Goal: Task Accomplishment & Management: Use online tool/utility

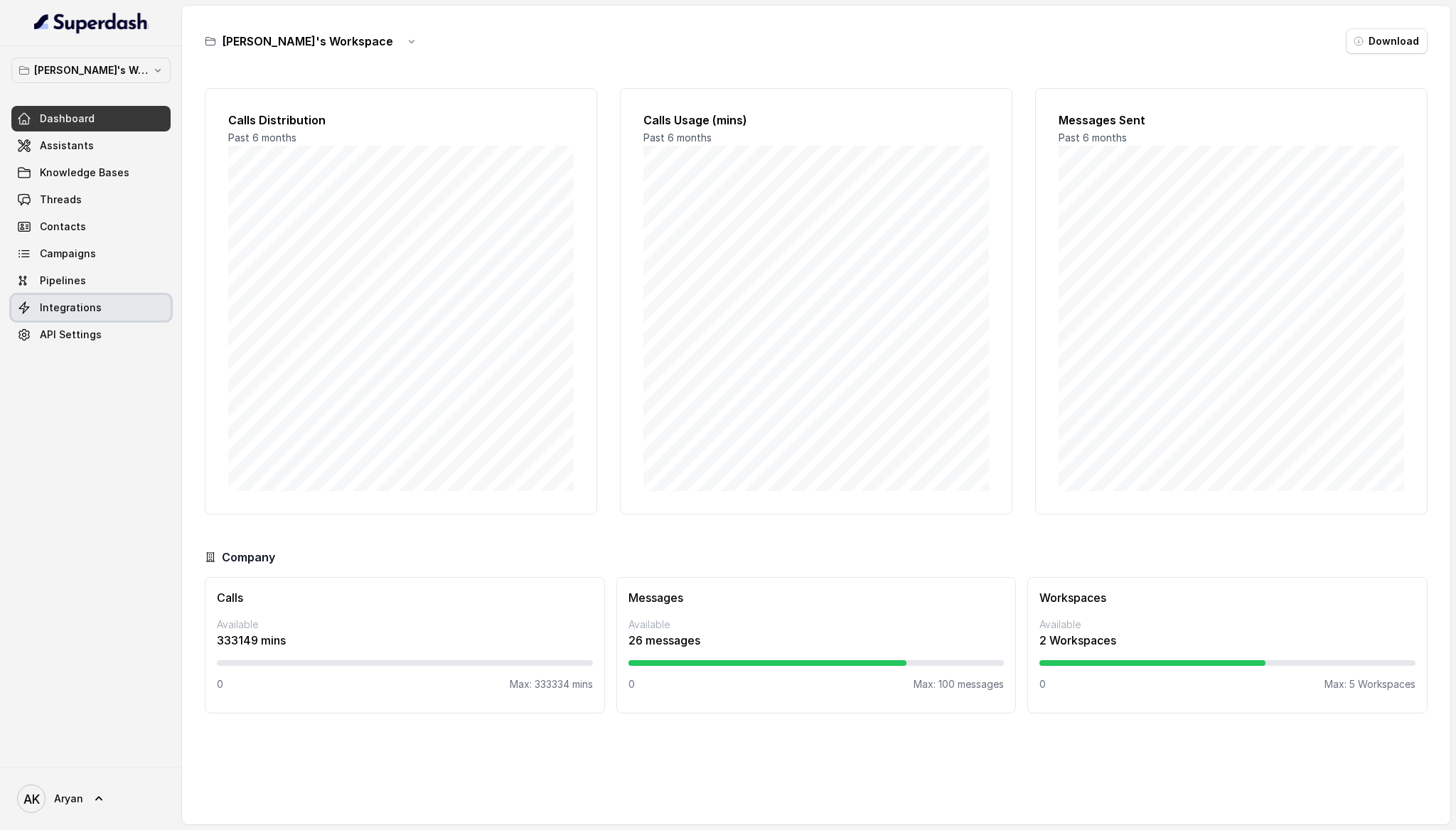
click at [76, 306] on span "Integrations" at bounding box center [71, 307] width 62 height 15
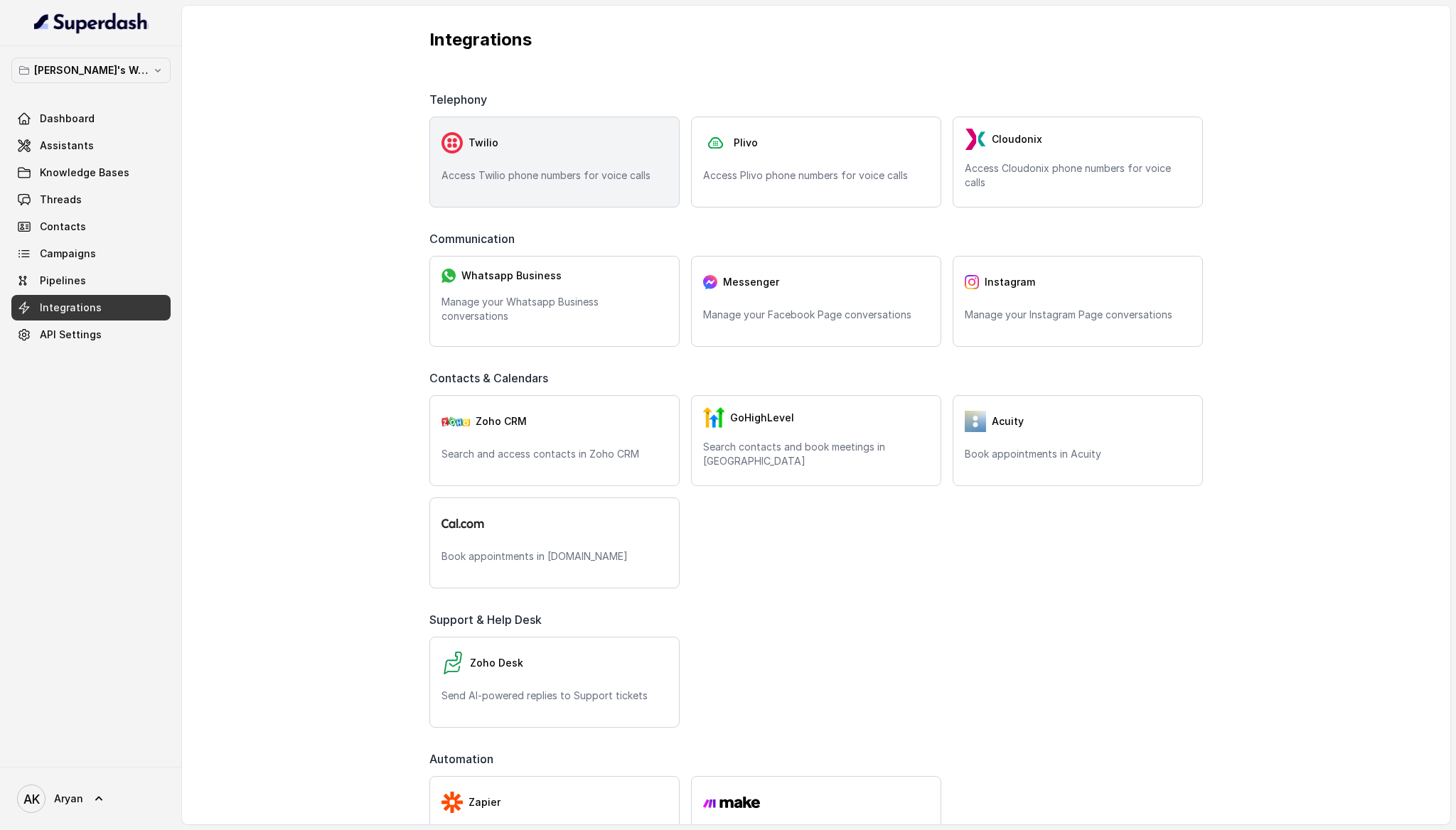
click at [574, 144] on div "Twilio" at bounding box center [554, 143] width 226 height 28
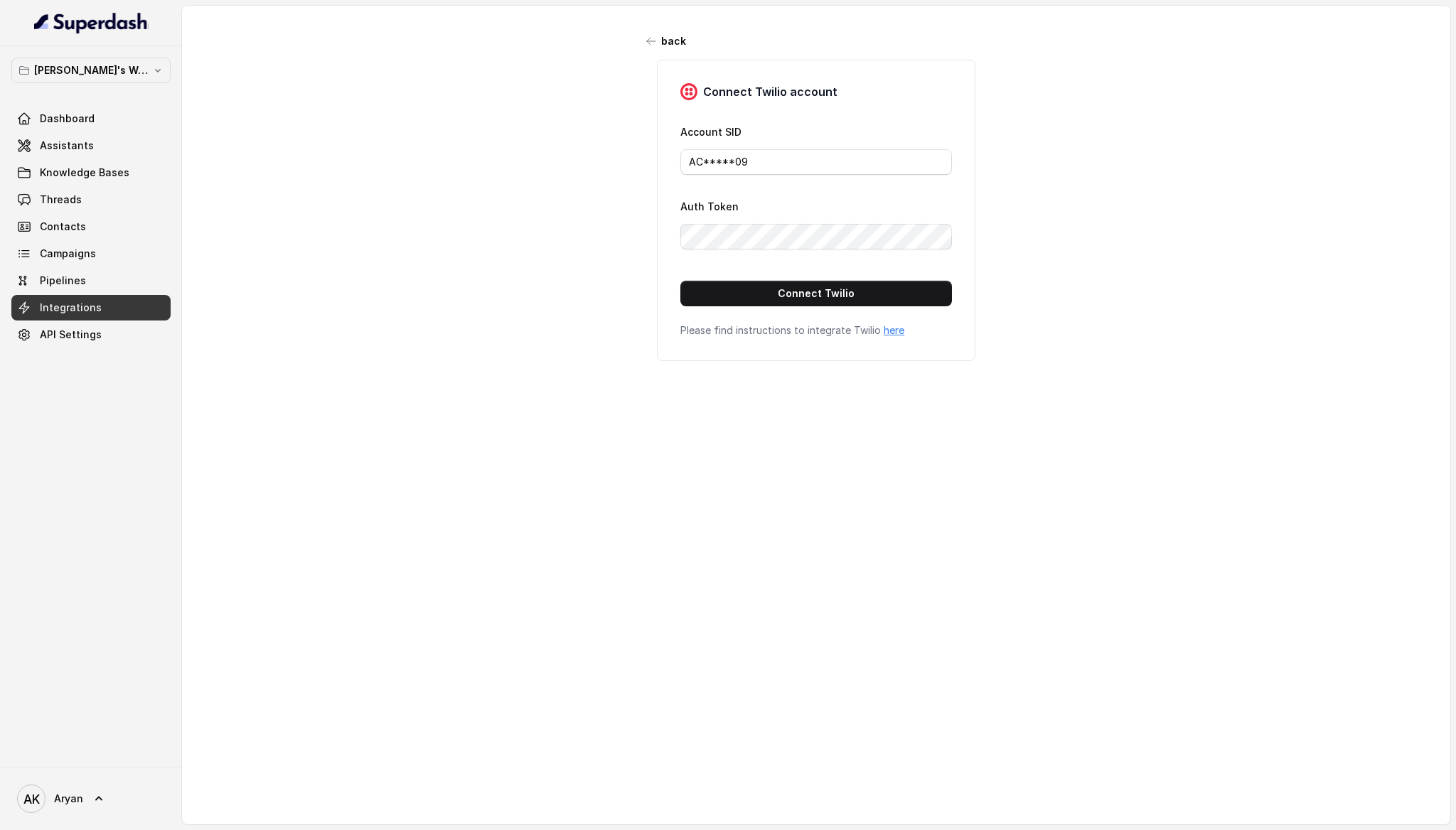
click at [626, 297] on div "back Connect Twilio account Account SID AC*****09 Auth Token Connect Twilio Ple…" at bounding box center [817, 400] width 1268 height 789
click at [775, 158] on input "AC*****09" at bounding box center [817, 162] width 272 height 26
click at [557, 224] on div "back Connect Twilio account Account SID AC*****09 Auth Token Connect Twilio Ple…" at bounding box center [817, 400] width 1268 height 789
click at [885, 333] on link "here" at bounding box center [894, 330] width 21 height 12
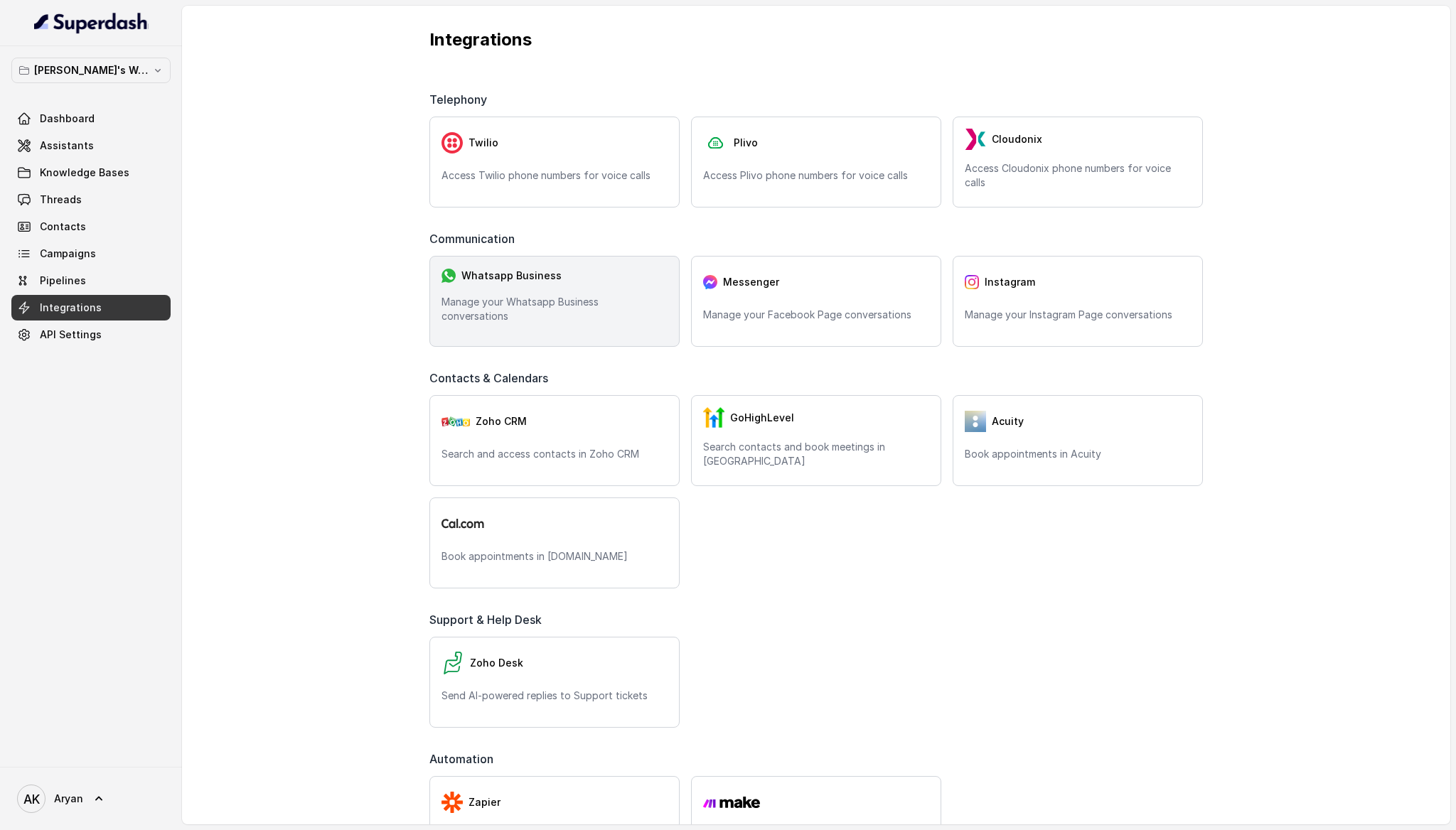
click at [617, 309] on p "Manage your Whatsapp Business conversations" at bounding box center [554, 309] width 226 height 28
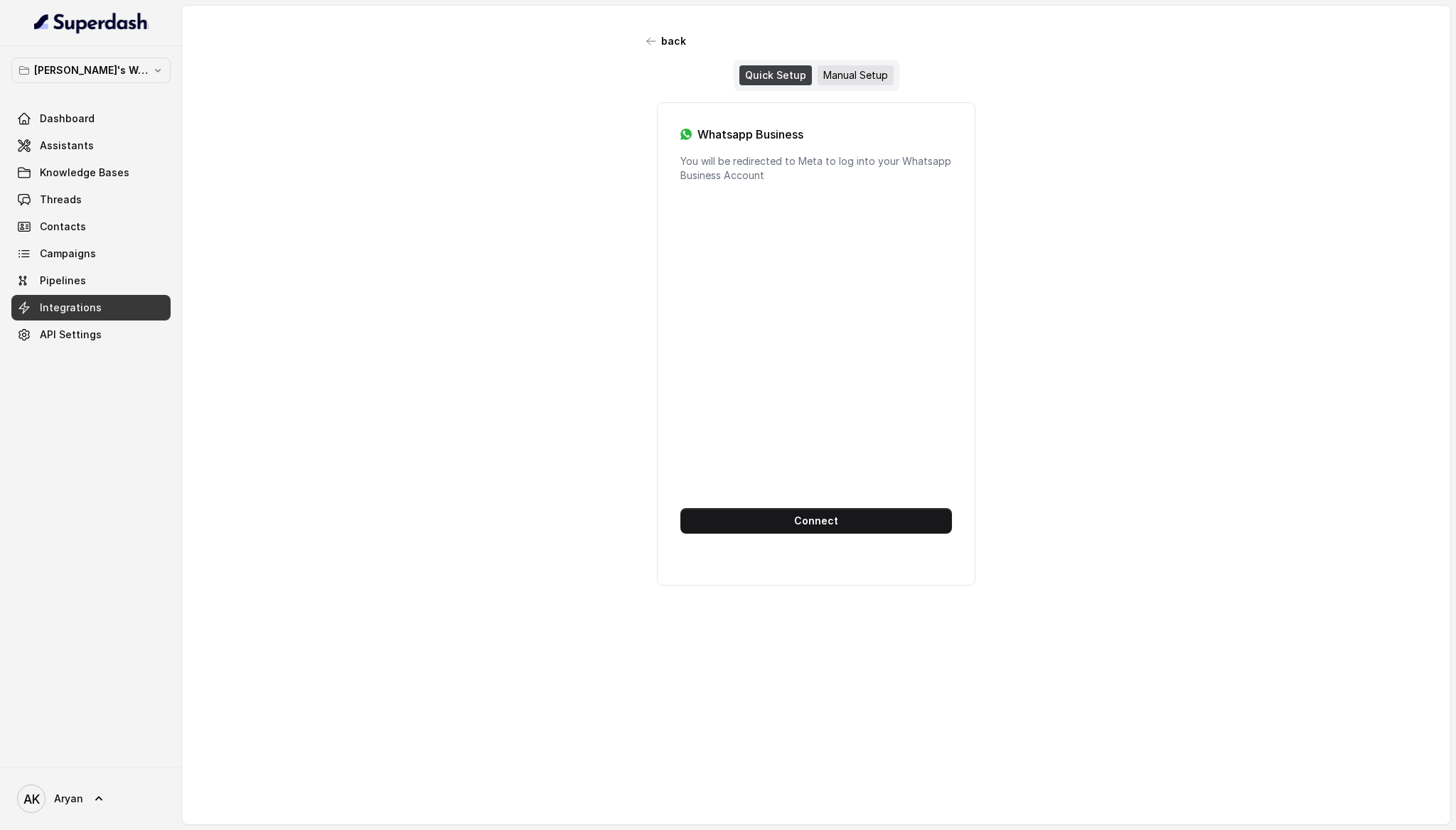
click at [866, 67] on div "Manual Setup" at bounding box center [855, 75] width 76 height 20
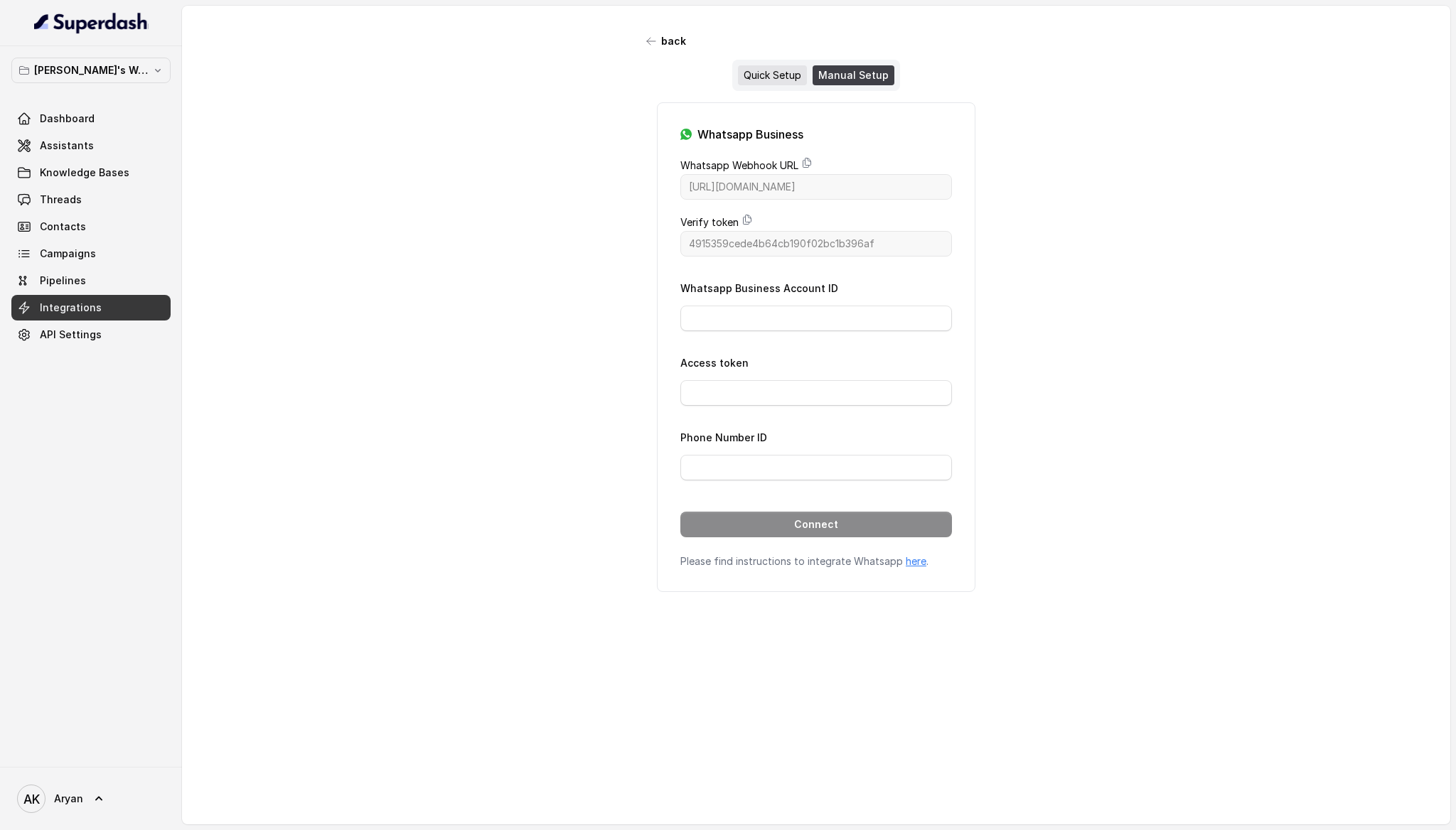
click at [775, 71] on div "Quick Setup" at bounding box center [773, 75] width 69 height 20
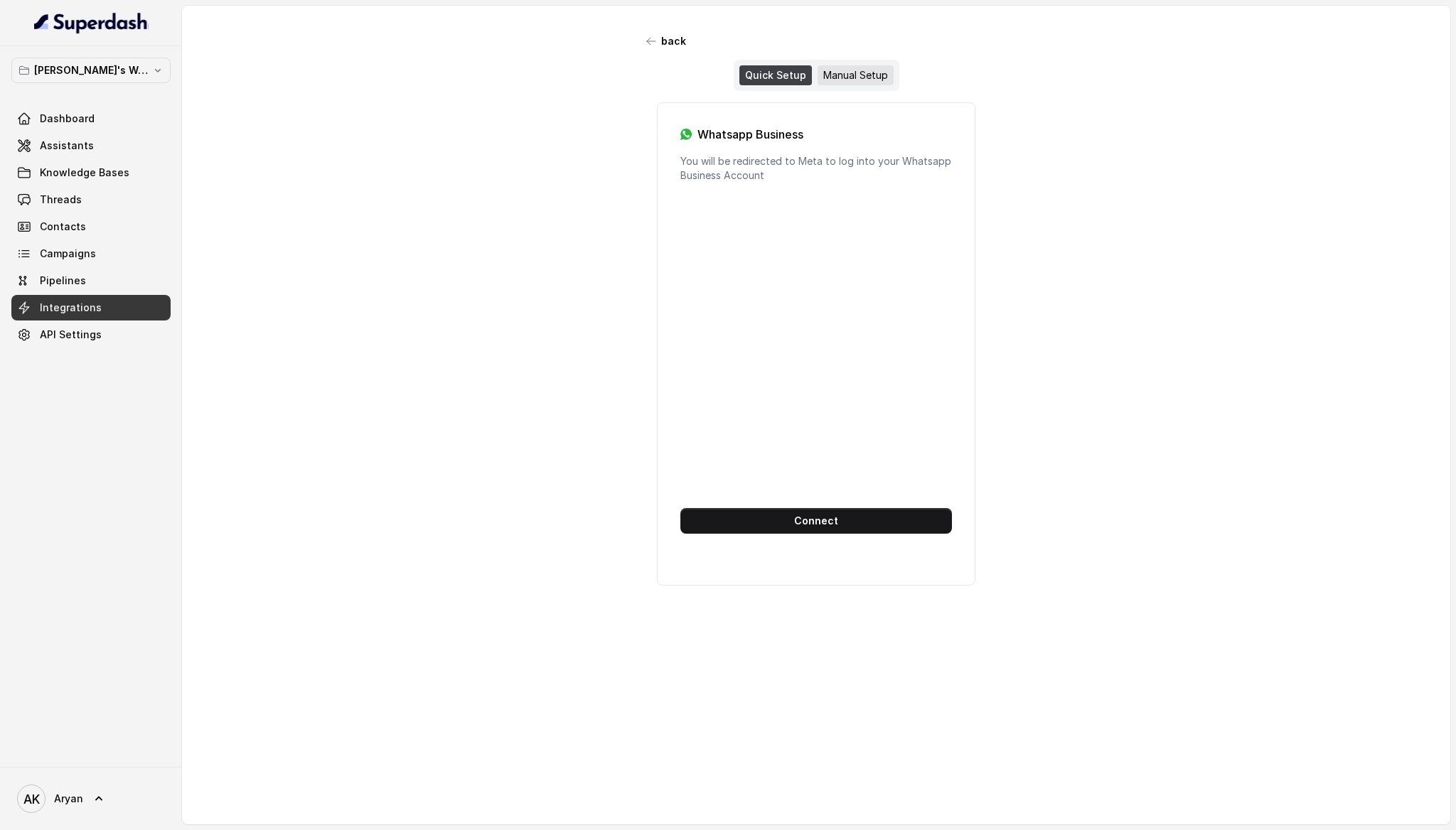
click at [874, 72] on div "Manual Setup" at bounding box center [855, 75] width 76 height 20
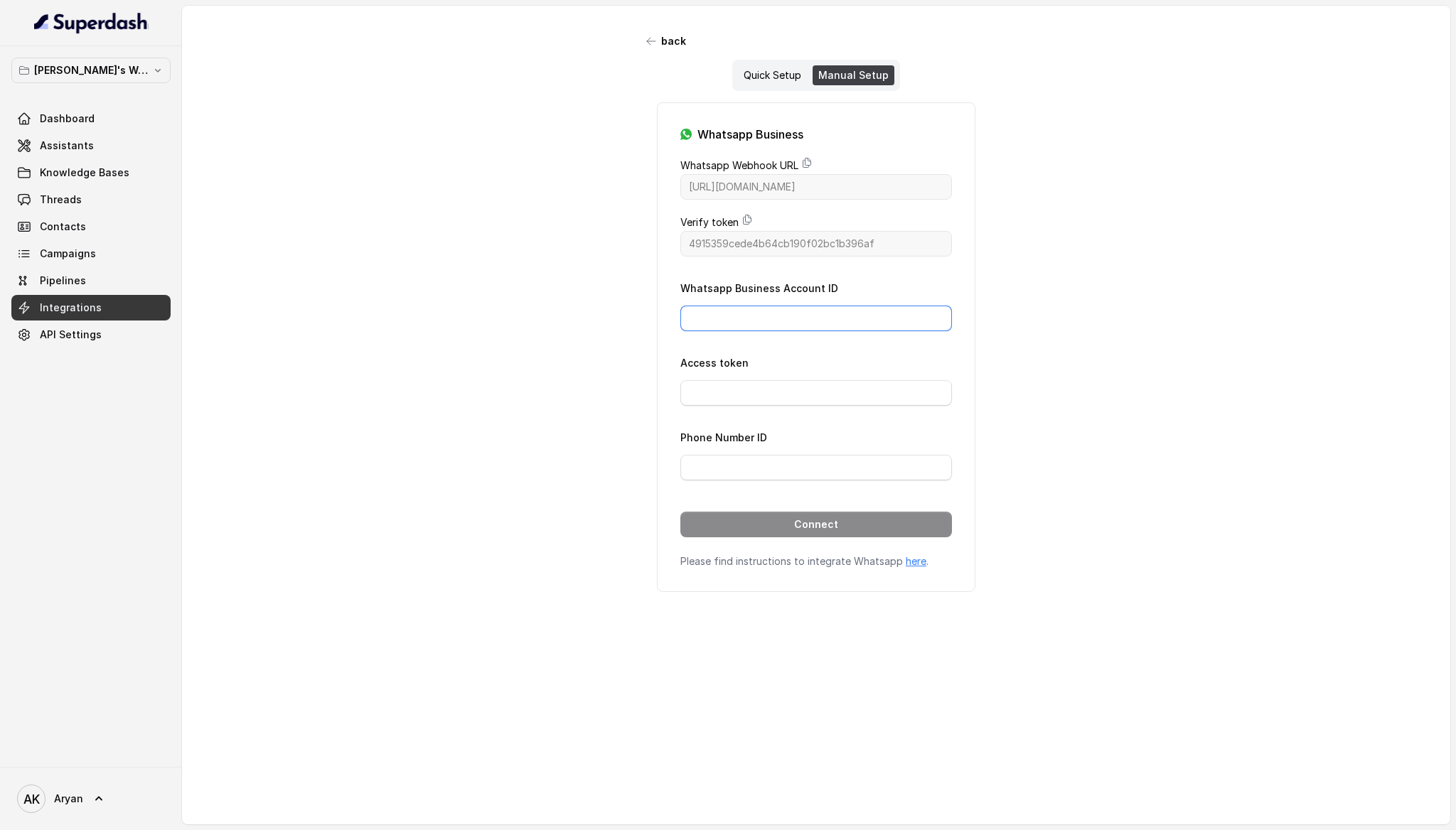
click at [760, 322] on input "Whatsapp Business Account ID" at bounding box center [817, 318] width 272 height 26
click at [643, 330] on div "Whatsapp Business Whatsapp Webhook URL [URL][DOMAIN_NAME] Verify token 4915359c…" at bounding box center [816, 347] width 355 height 489
click at [758, 75] on div "Quick Setup" at bounding box center [773, 75] width 69 height 20
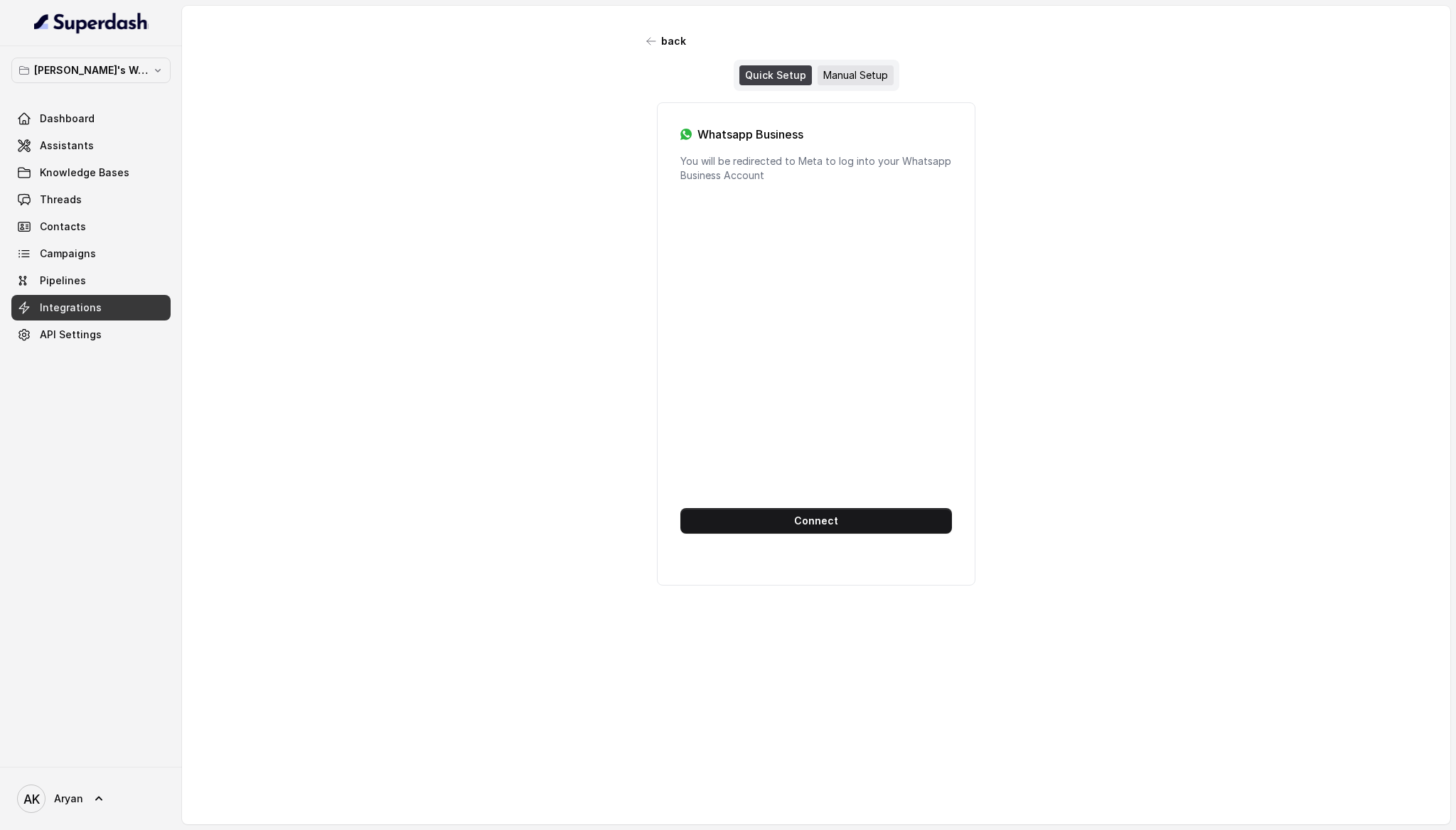
click at [843, 75] on div "Manual Setup" at bounding box center [855, 75] width 76 height 20
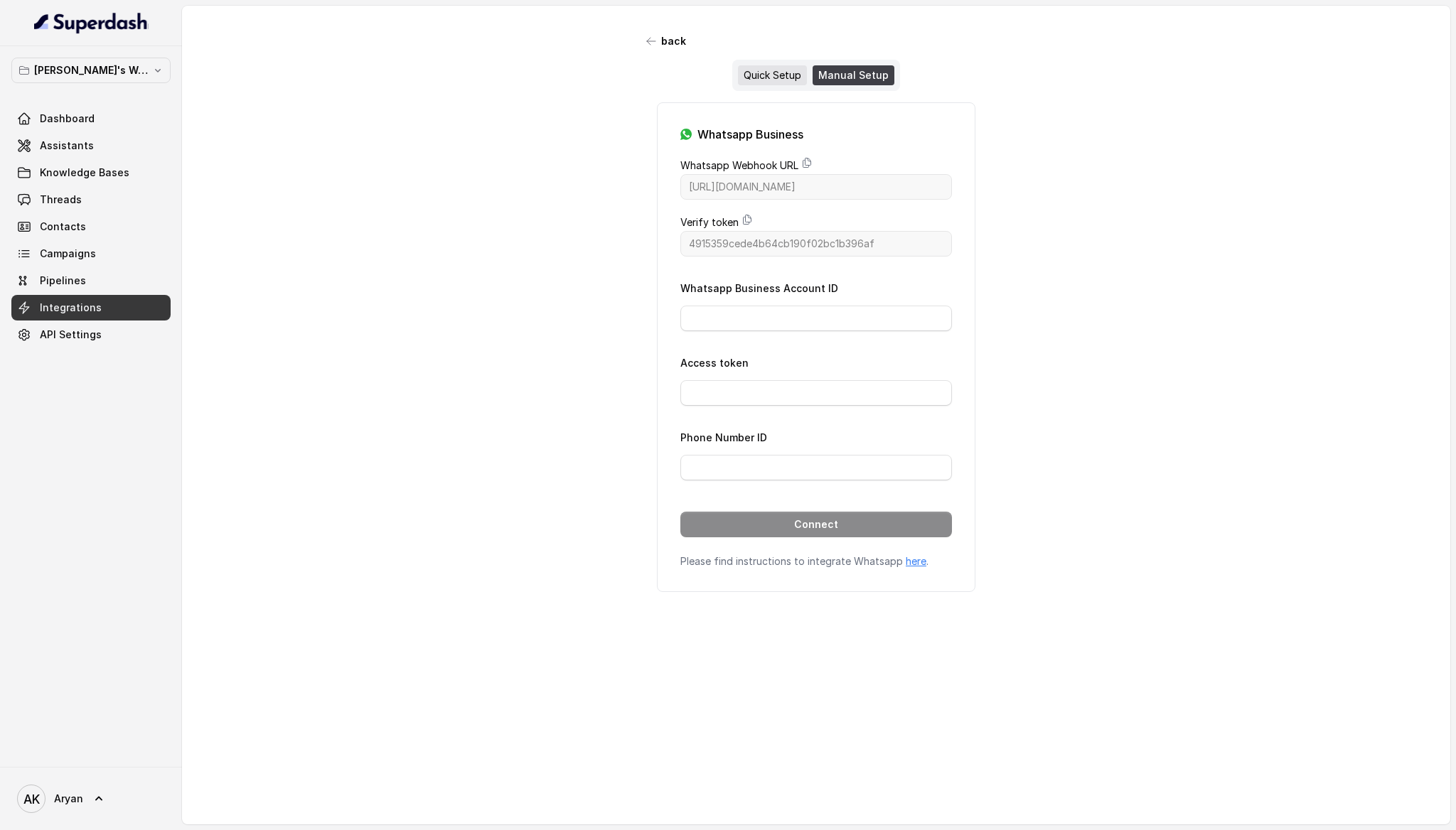
click at [782, 72] on div "Quick Setup" at bounding box center [773, 75] width 69 height 20
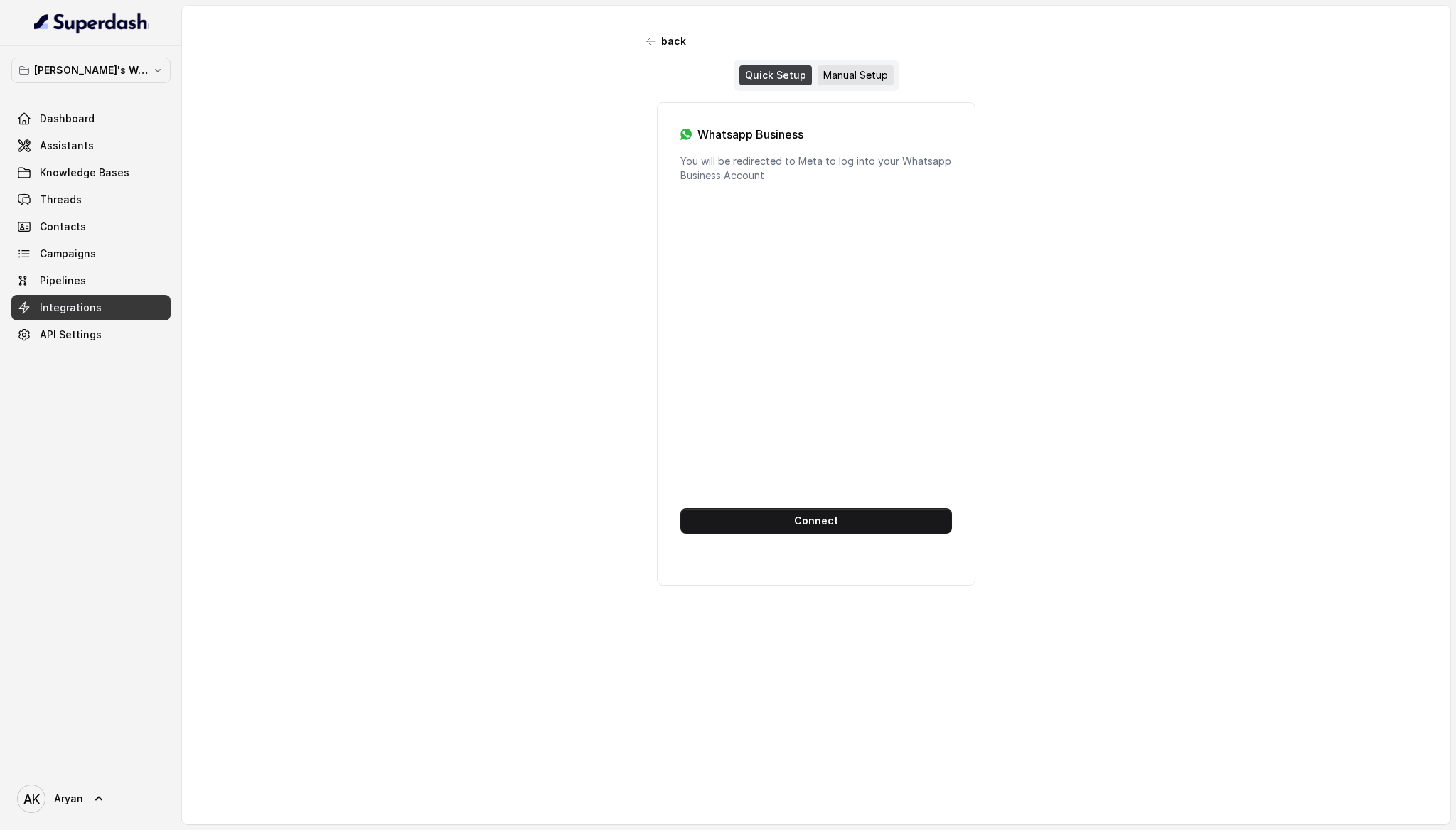
click at [865, 73] on div "Manual Setup" at bounding box center [855, 75] width 76 height 20
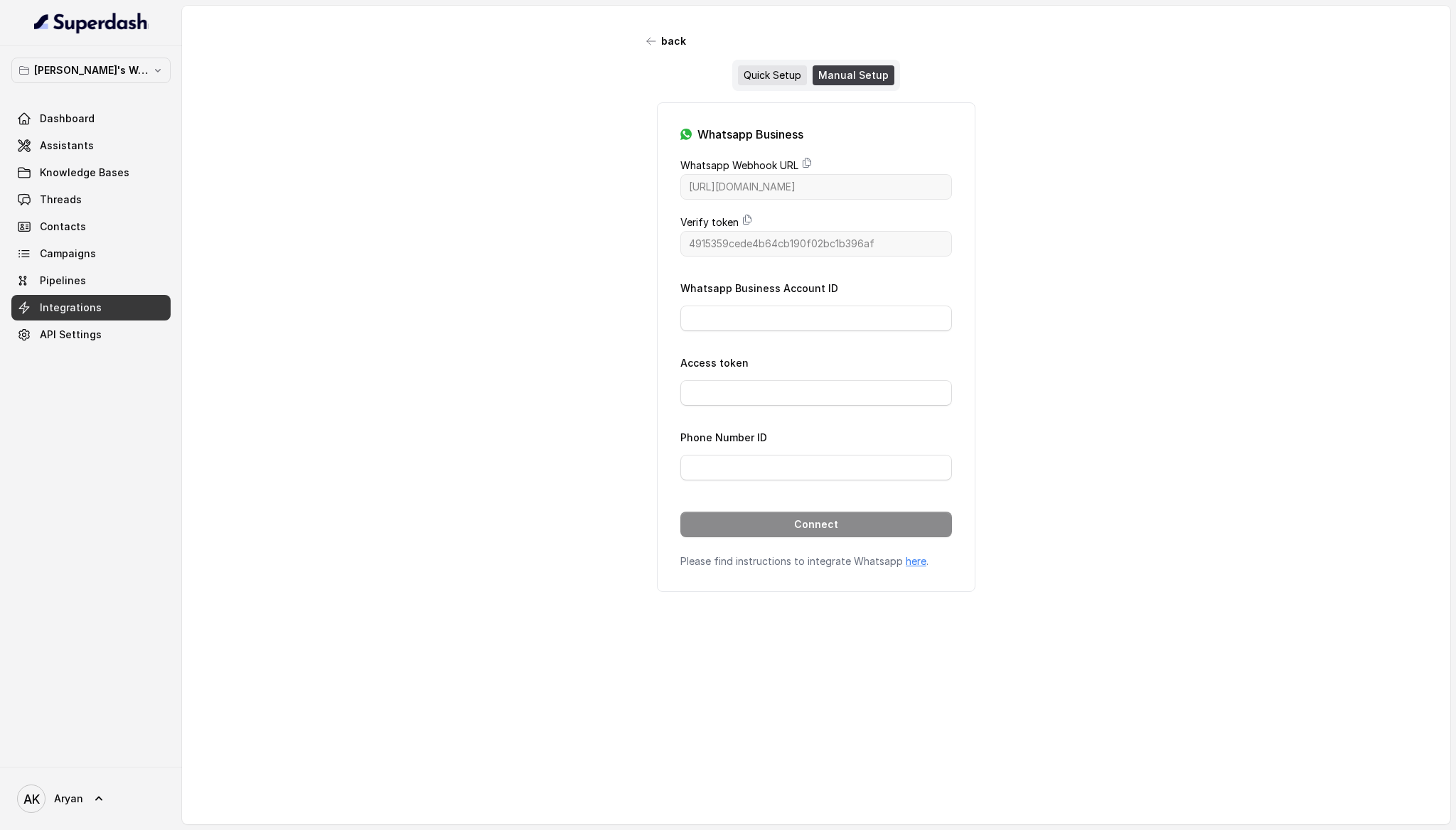
click at [763, 73] on div "Quick Setup" at bounding box center [773, 75] width 69 height 20
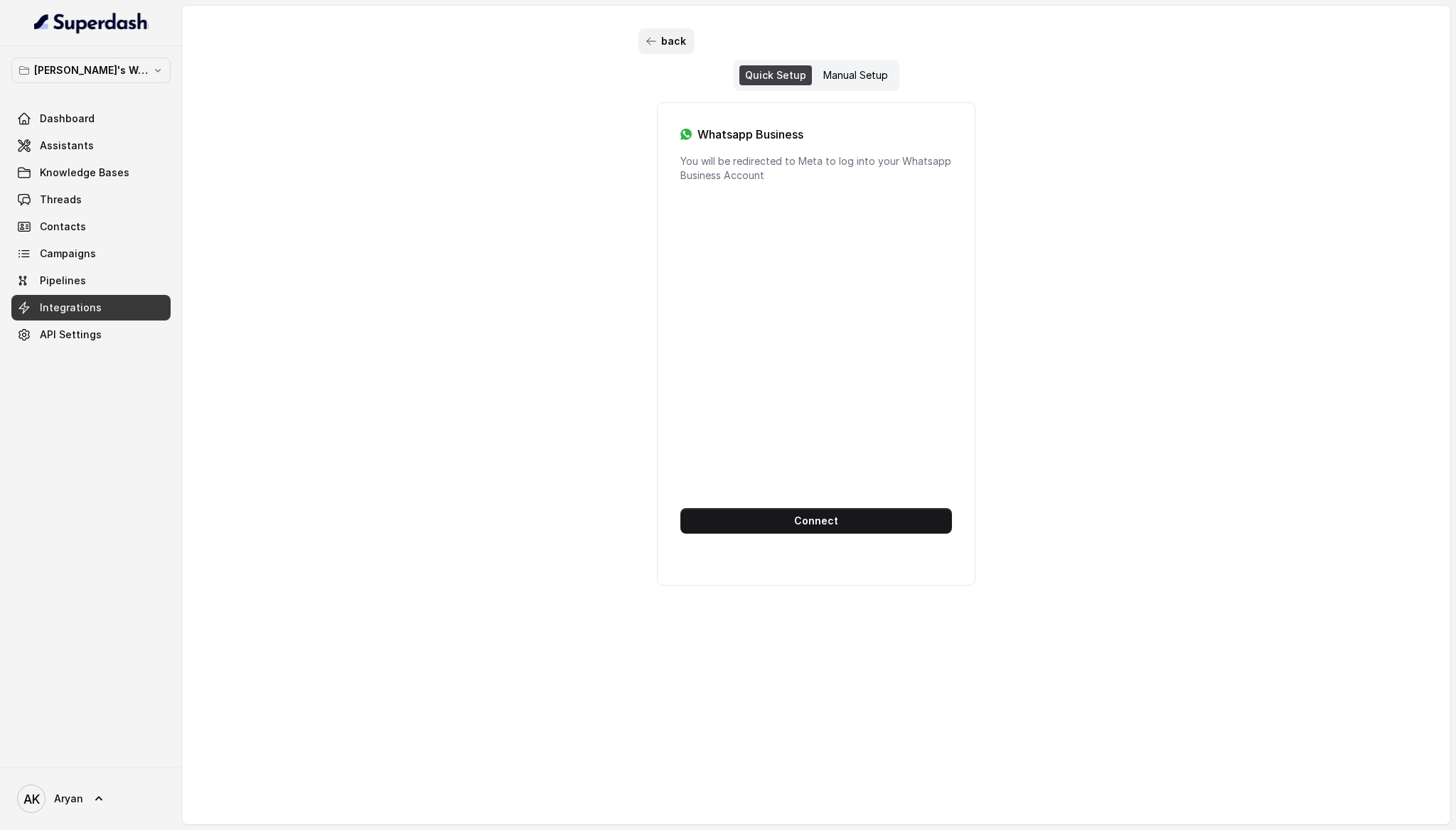
click at [675, 39] on button "back" at bounding box center [666, 41] width 56 height 26
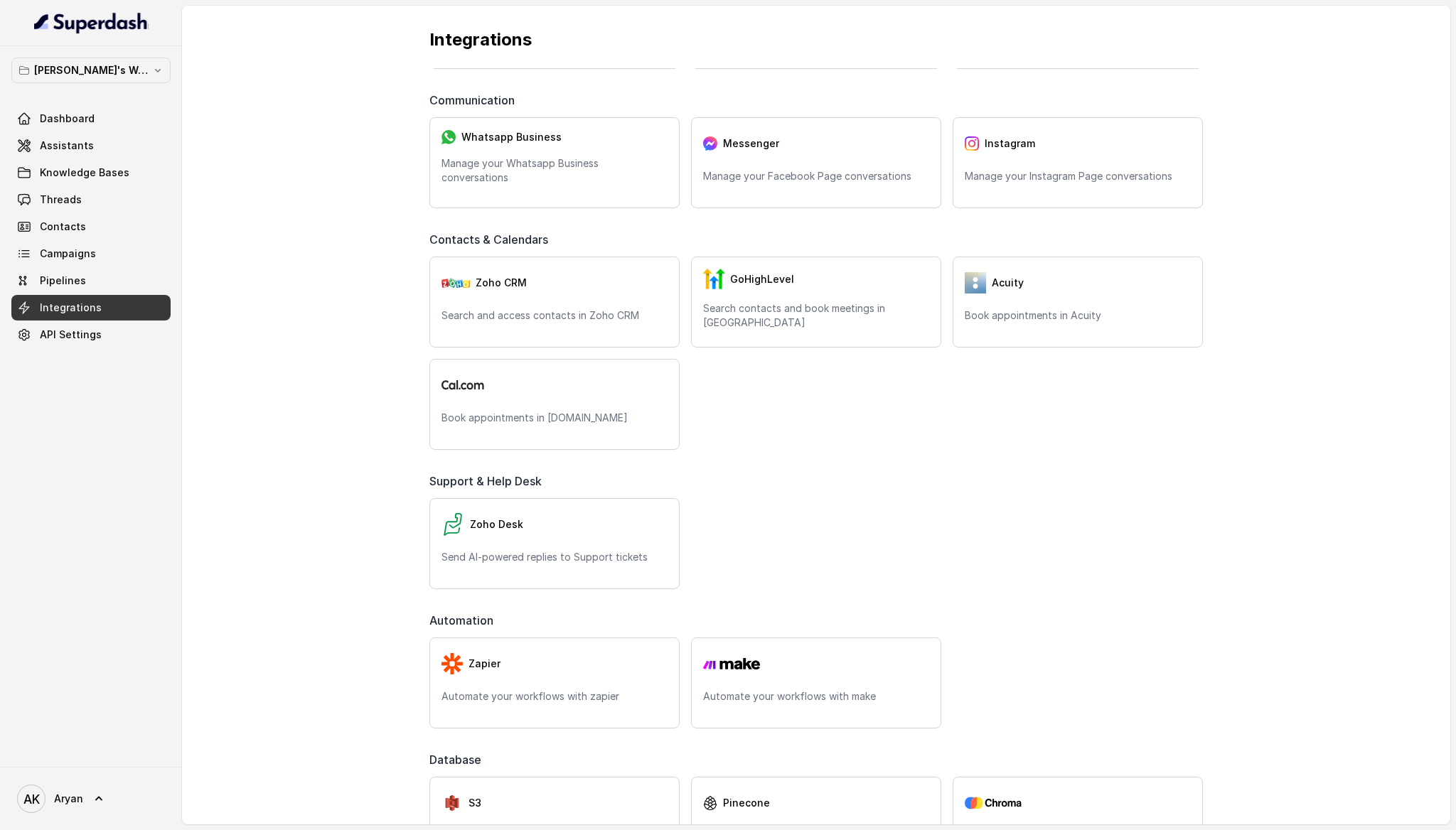
scroll to position [205, 0]
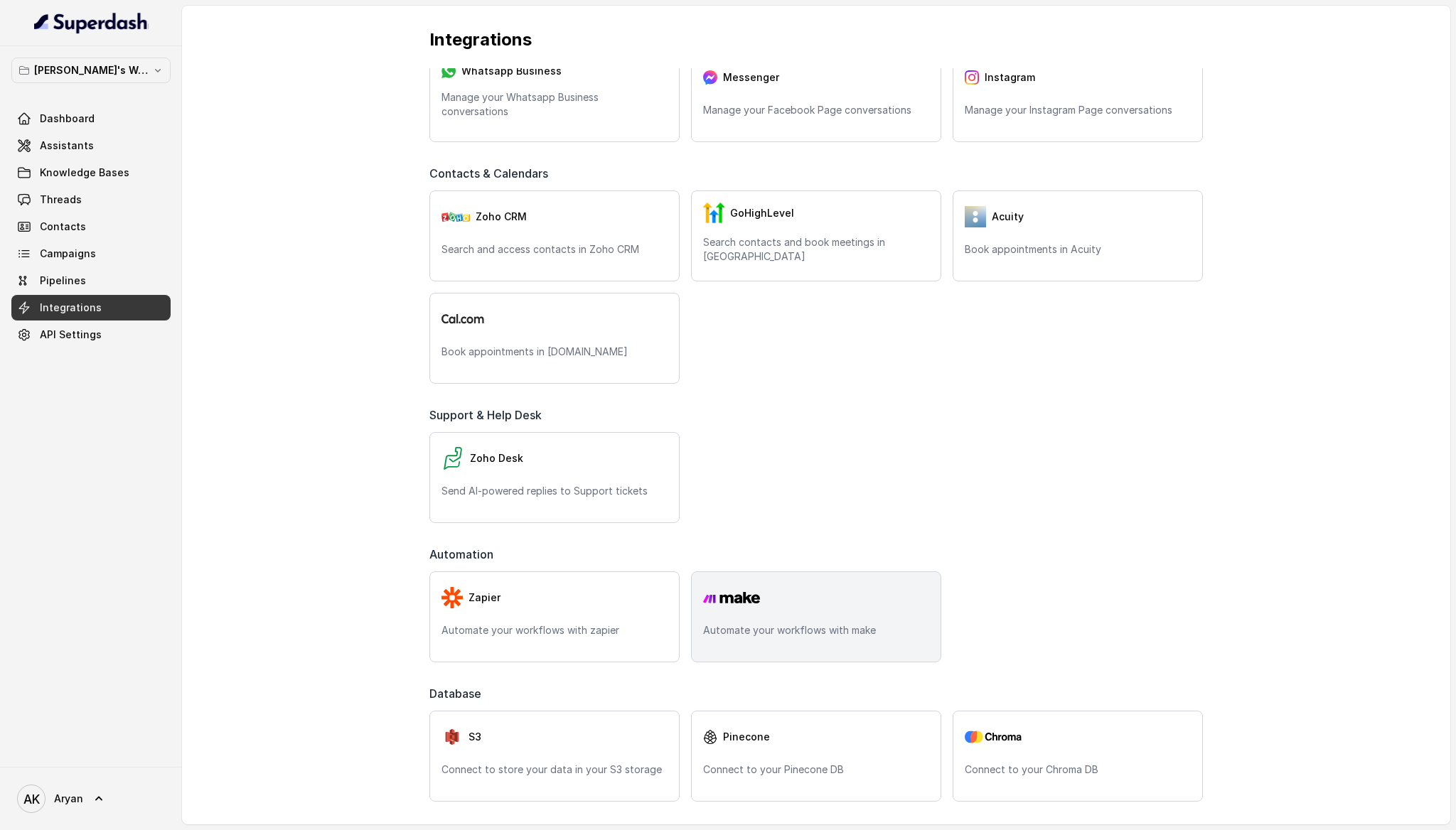
click at [811, 586] on div at bounding box center [816, 597] width 226 height 28
